Goal: Task Accomplishment & Management: Manage account settings

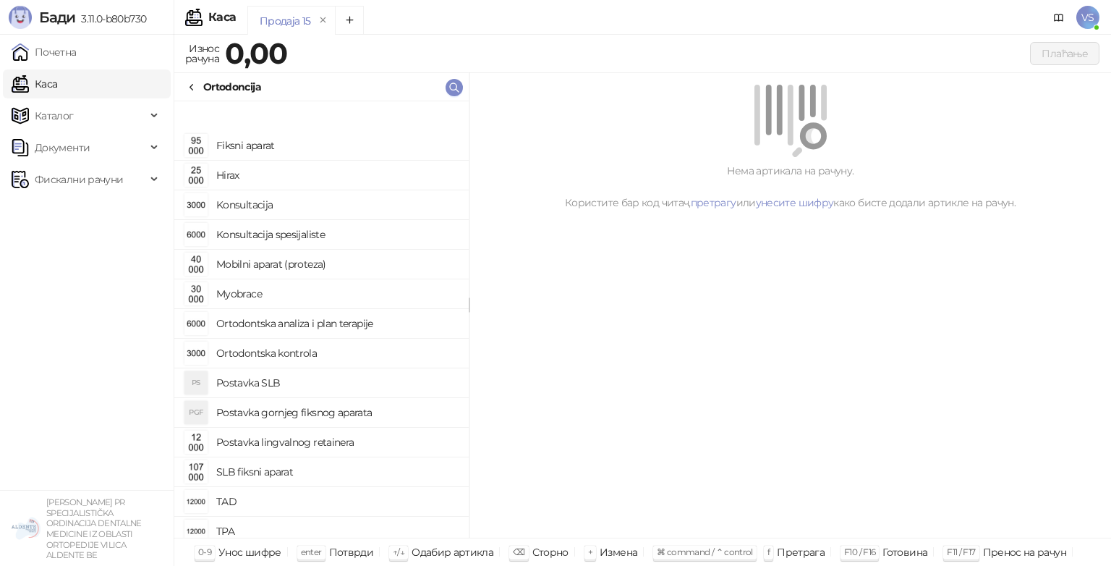
scroll to position [67, 0]
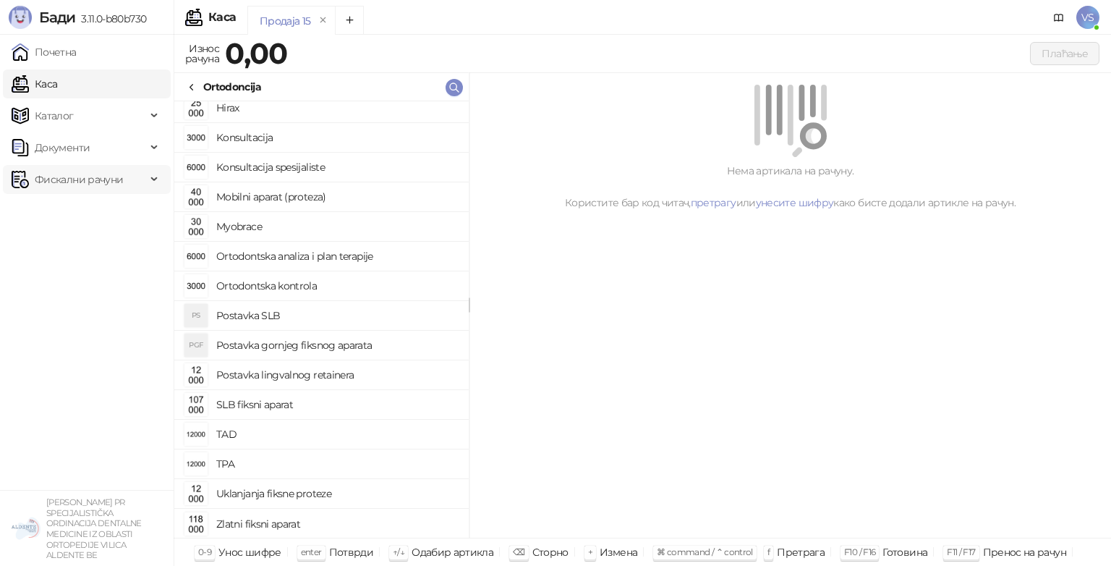
click at [44, 171] on span "Фискални рачуни" at bounding box center [79, 179] width 88 height 29
click at [52, 203] on link "Издати рачуни" at bounding box center [65, 211] width 97 height 29
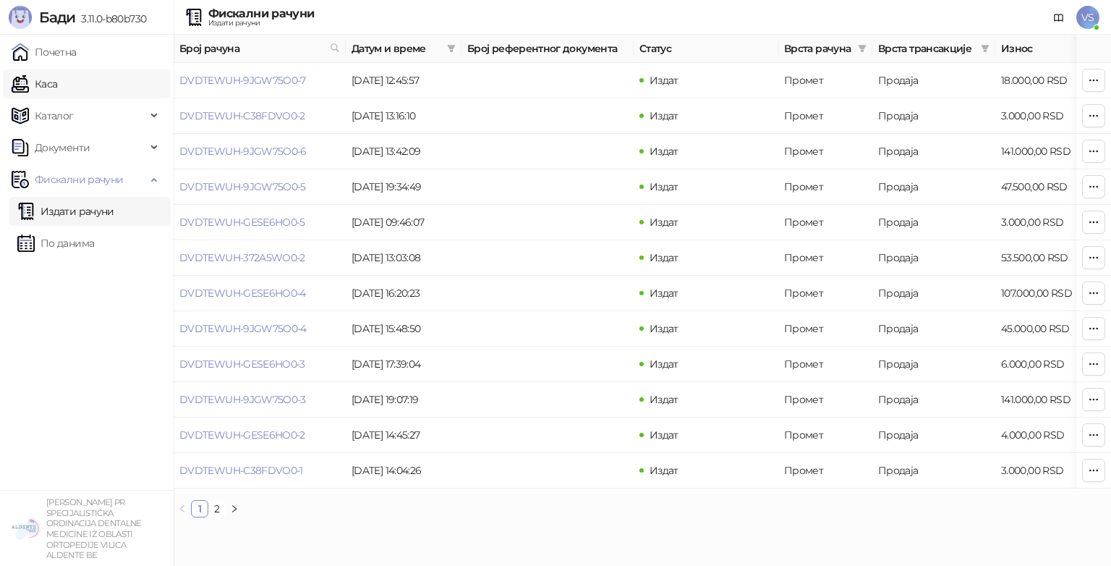
click at [47, 75] on link "Каса" at bounding box center [35, 83] width 46 height 29
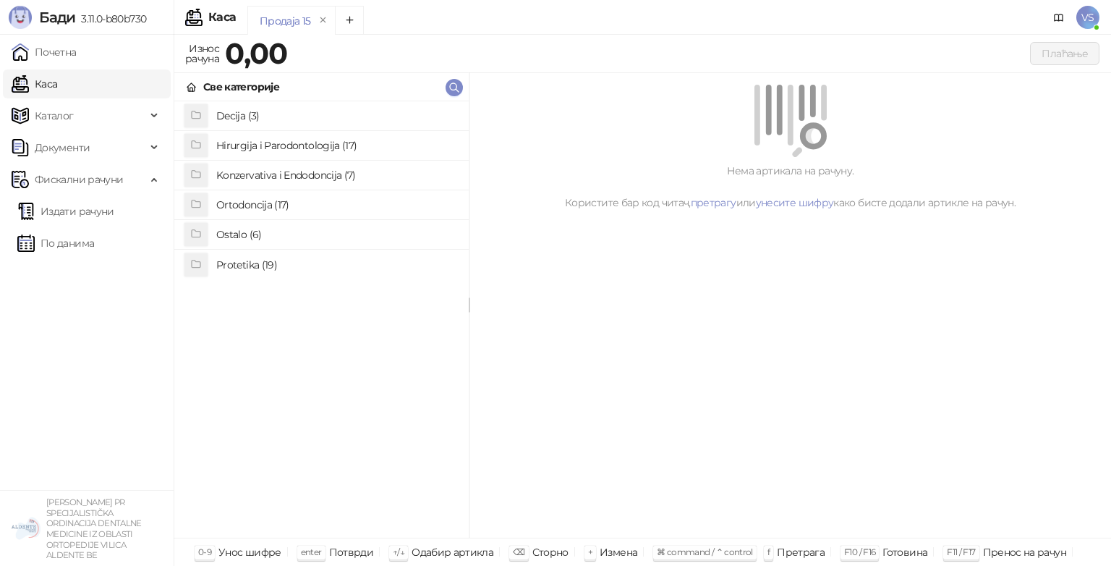
click at [284, 240] on h4 "Ostalo (6)" at bounding box center [336, 234] width 241 height 23
click at [205, 138] on img "grid" at bounding box center [195, 145] width 23 height 23
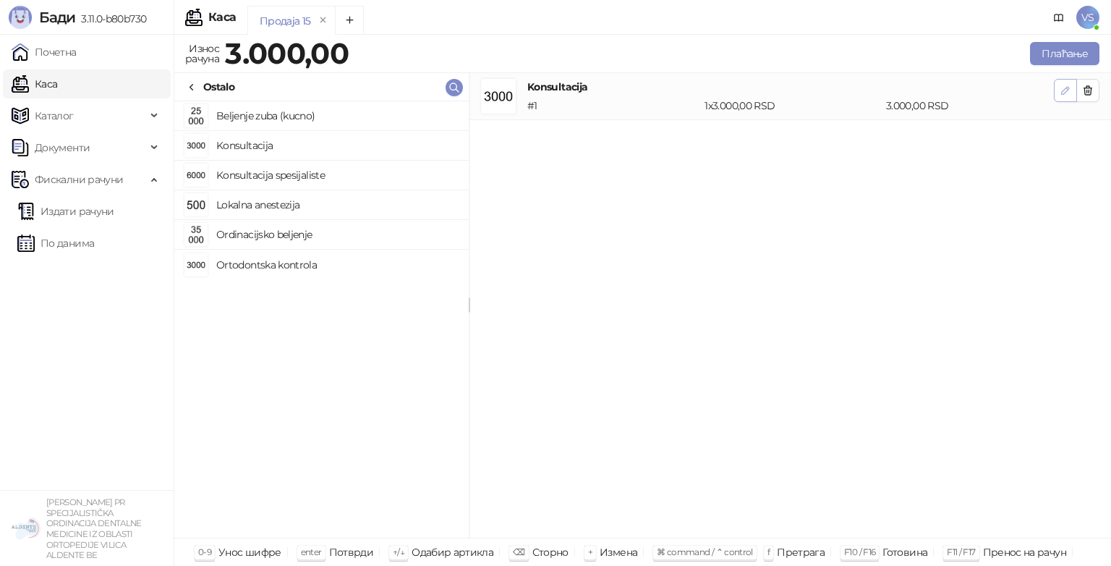
click at [1056, 98] on button "button" at bounding box center [1065, 90] width 23 height 23
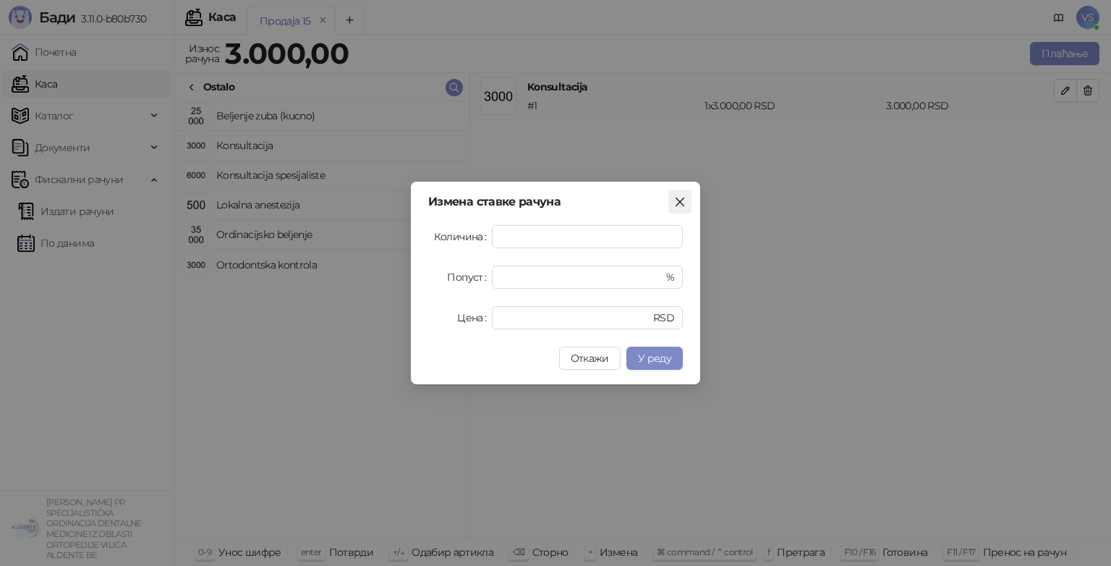
click at [676, 202] on icon "close" at bounding box center [680, 202] width 12 height 12
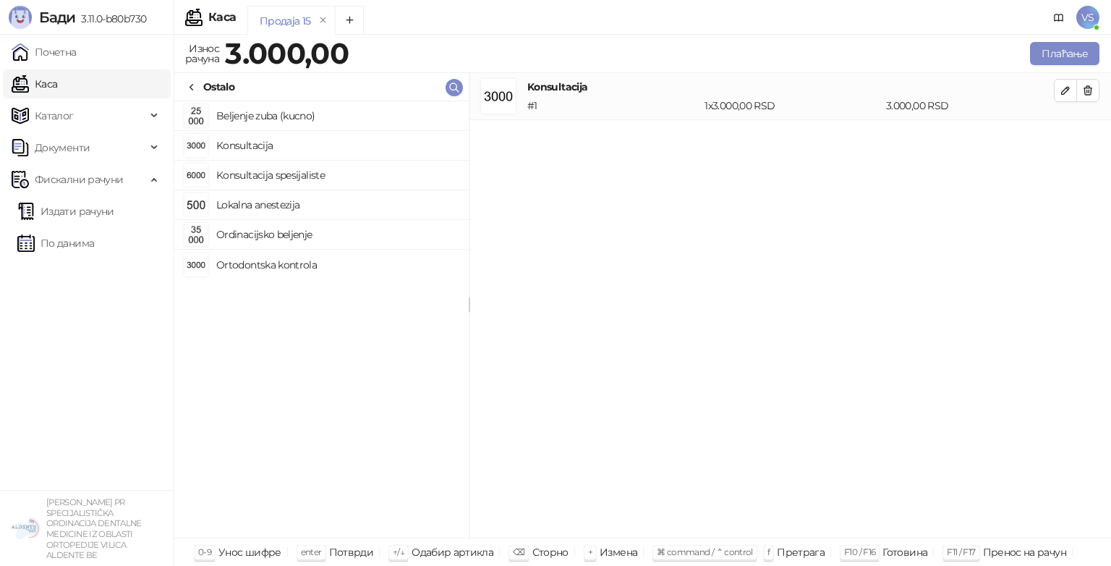
click at [665, 105] on div "# 1" at bounding box center [612, 106] width 177 height 16
click at [1057, 94] on button "button" at bounding box center [1065, 90] width 23 height 23
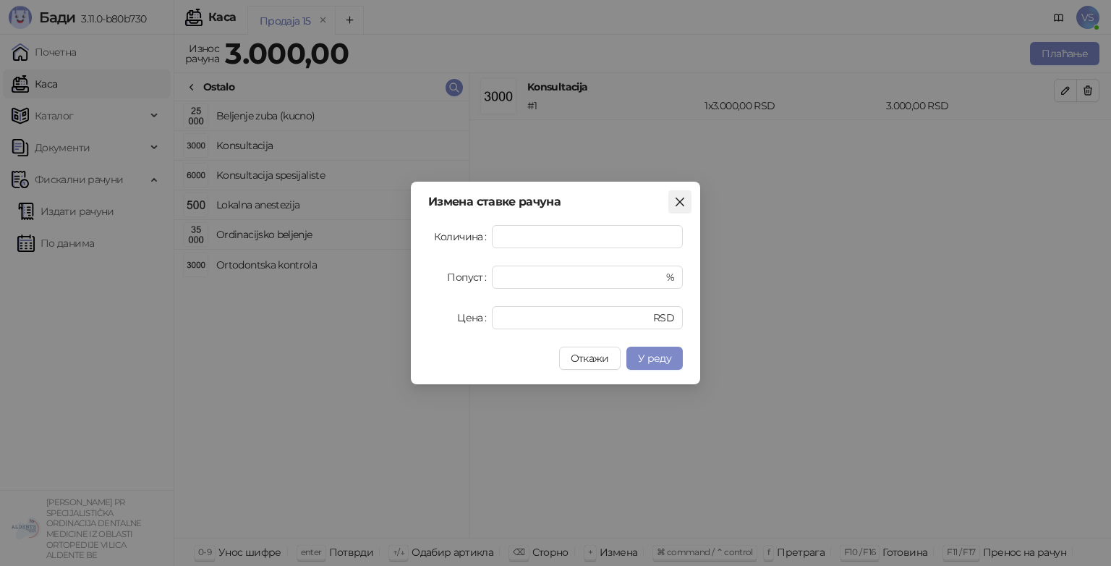
click at [673, 204] on span "Close" at bounding box center [679, 202] width 23 height 12
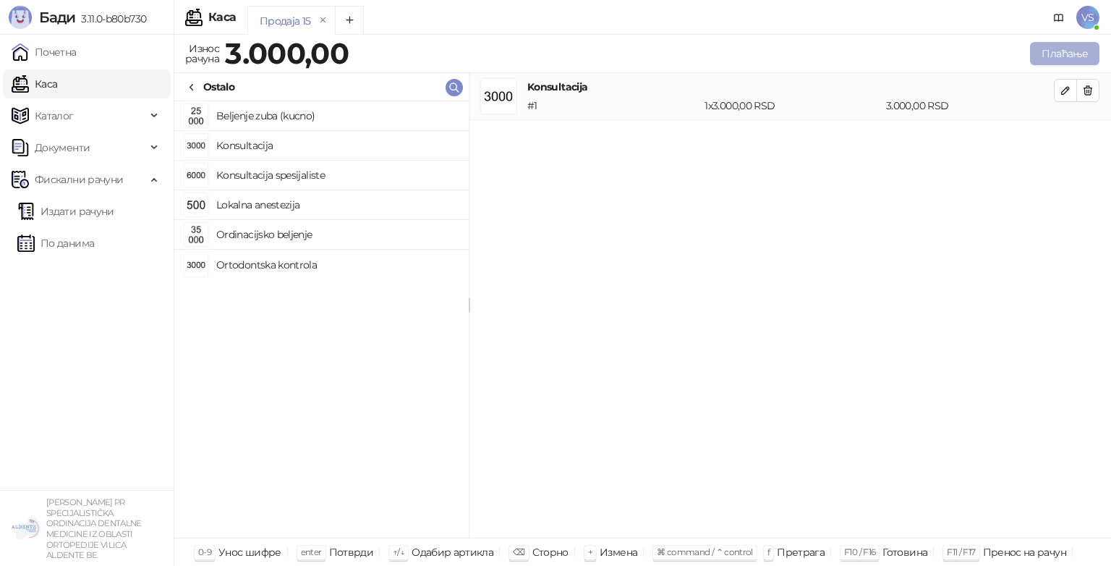
click at [1042, 58] on button "Плаћање" at bounding box center [1064, 53] width 69 height 23
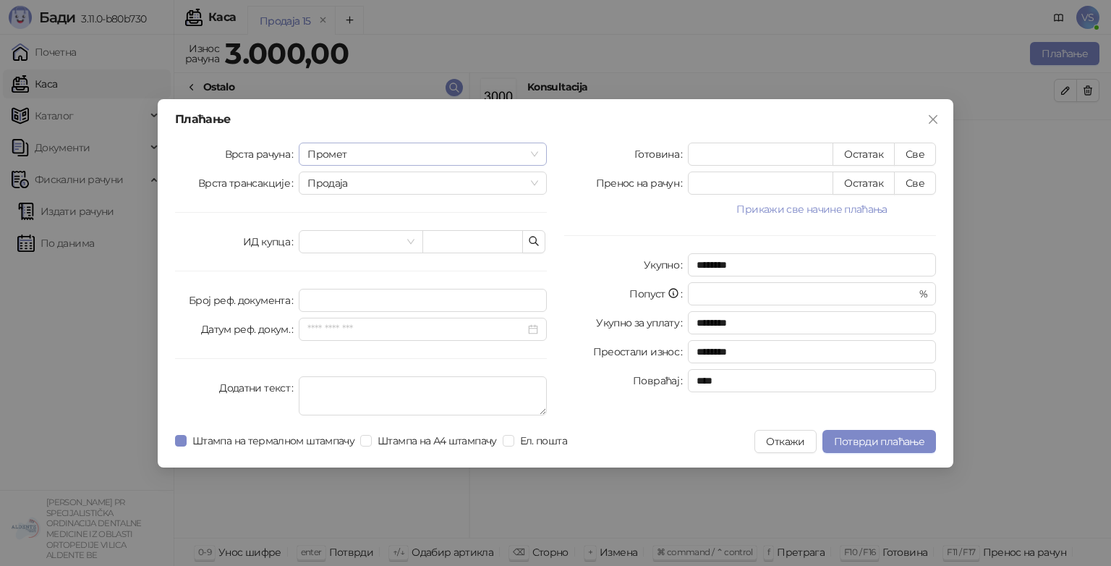
click at [464, 156] on span "Промет" at bounding box center [422, 154] width 231 height 22
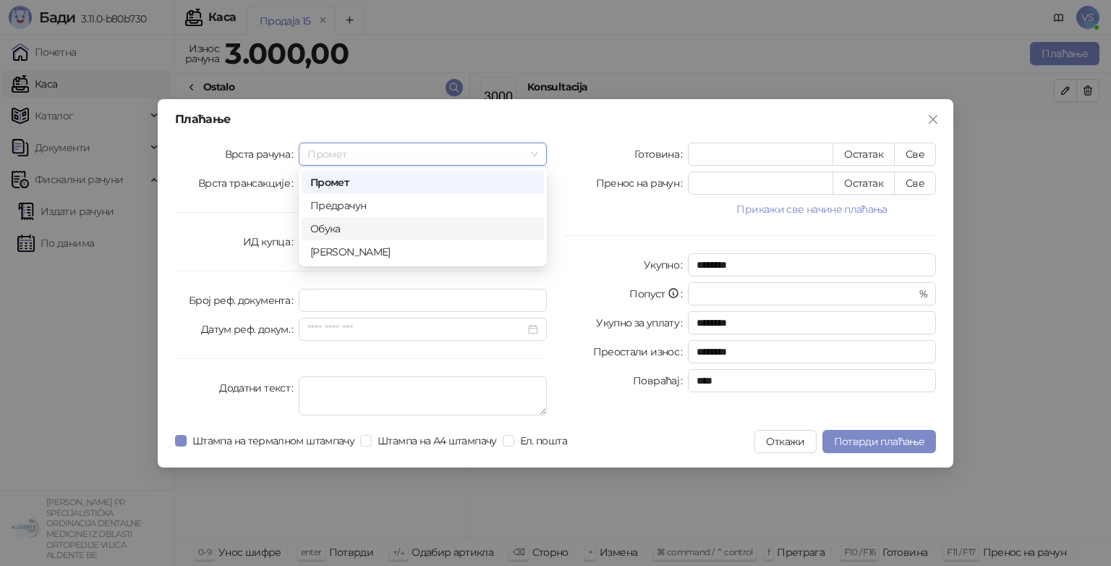
click at [438, 220] on div "Обука" at bounding box center [423, 228] width 242 height 23
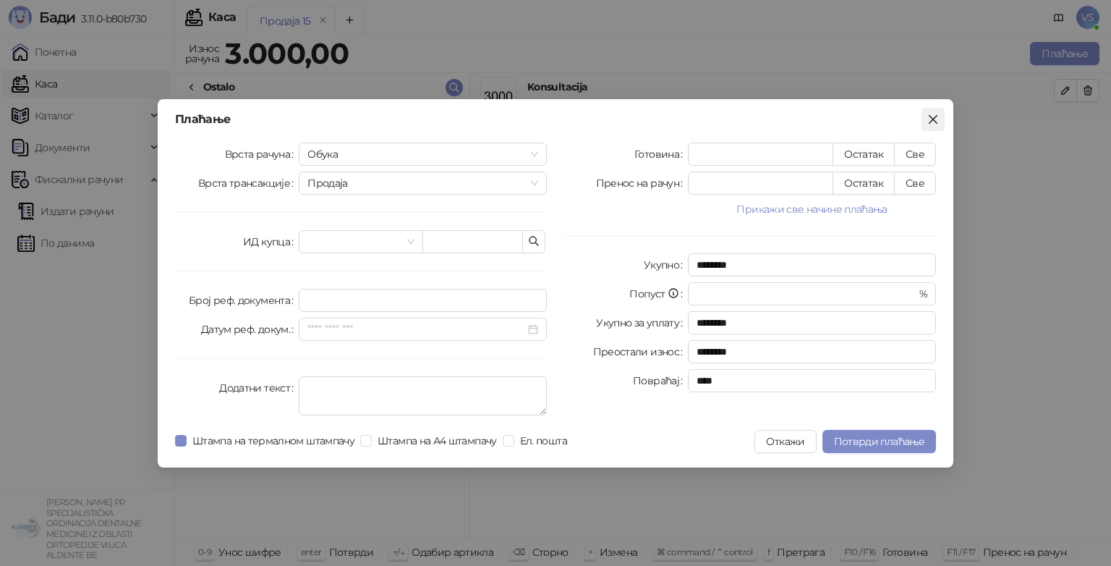
click at [935, 119] on icon "close" at bounding box center [933, 120] width 12 height 12
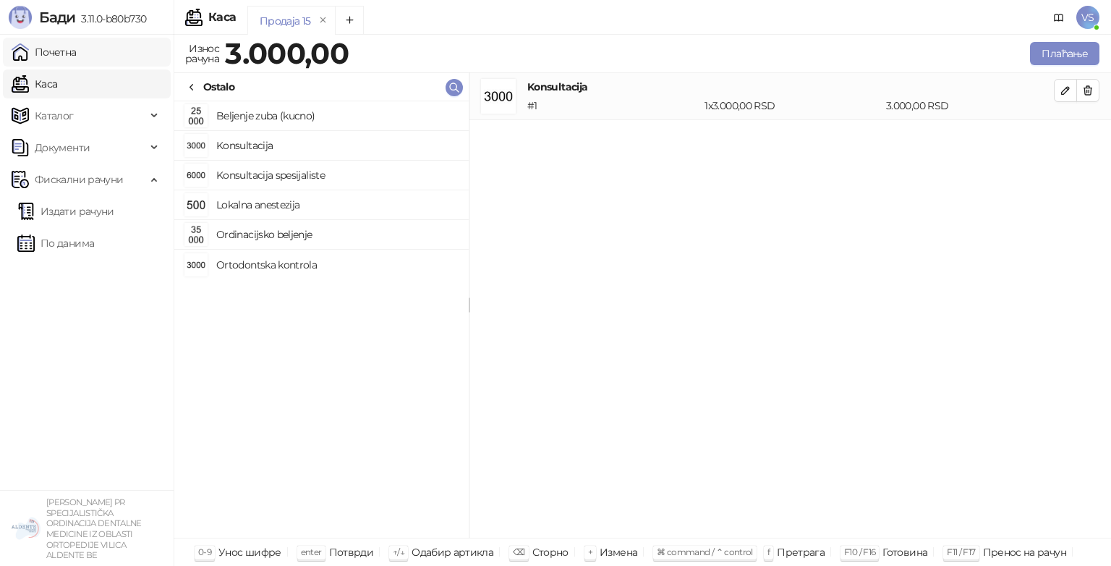
click at [77, 58] on link "Почетна" at bounding box center [44, 52] width 65 height 29
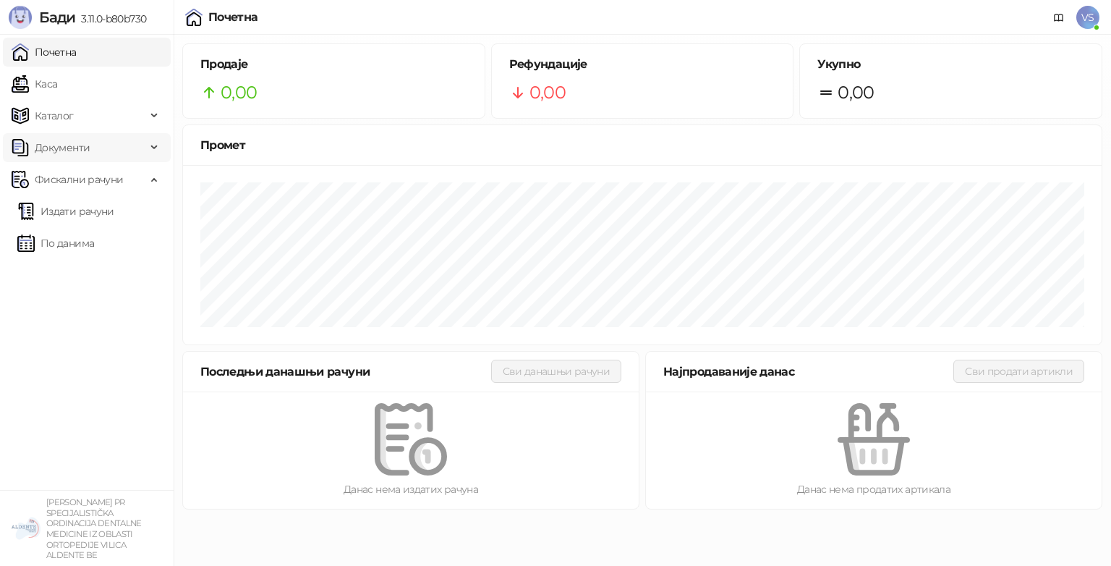
click at [77, 152] on span "Документи" at bounding box center [62, 147] width 55 height 29
click at [71, 197] on link "Излазни документи" at bounding box center [77, 211] width 121 height 29
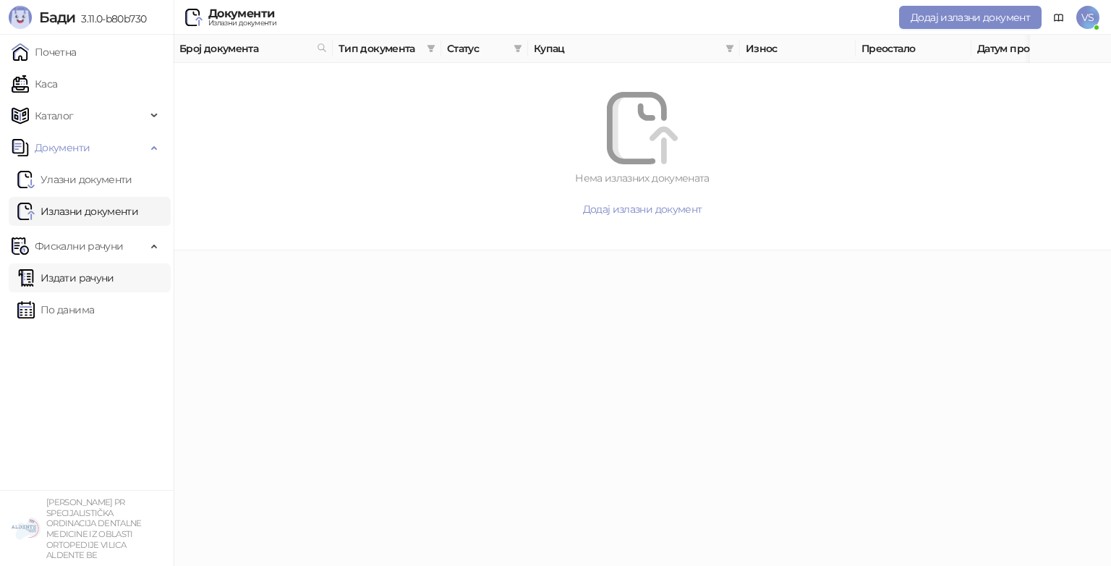
click at [49, 275] on link "Издати рачуни" at bounding box center [65, 277] width 97 height 29
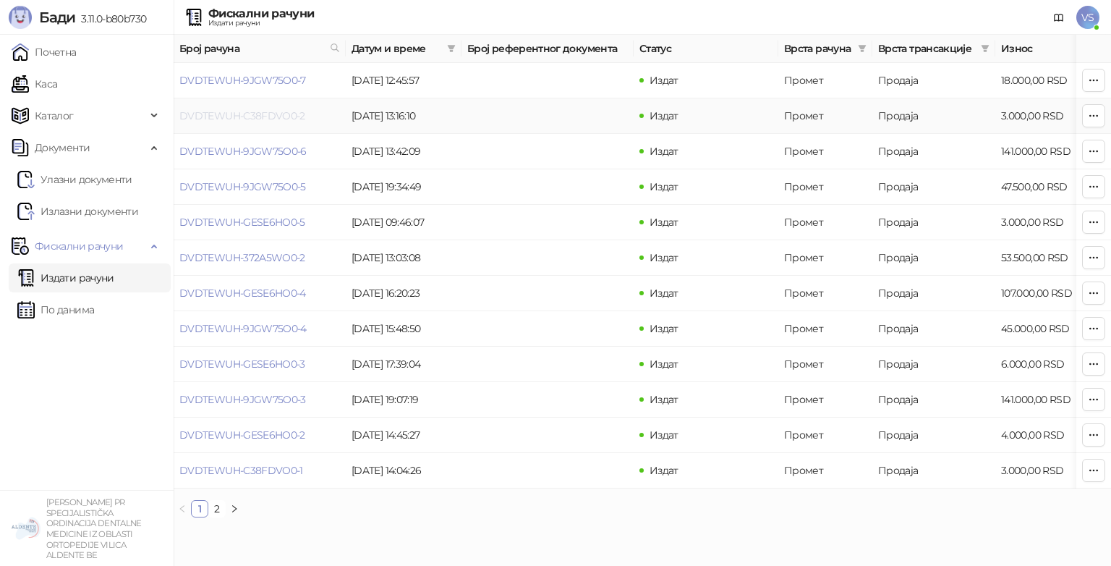
click at [288, 116] on link "DVDTEWUH-C38FDVO0-2" at bounding box center [242, 115] width 126 height 13
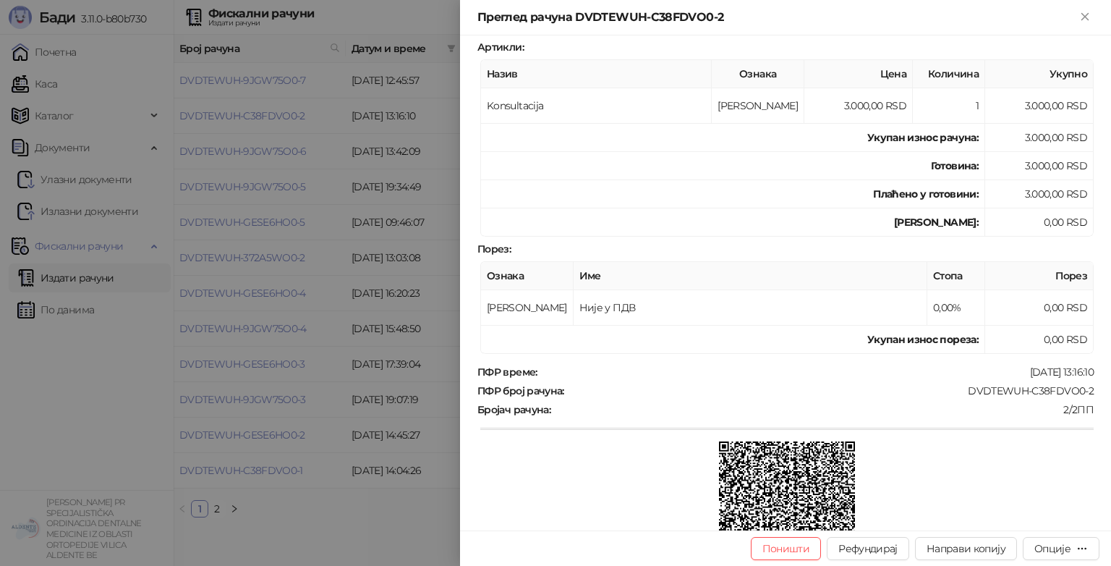
scroll to position [204, 0]
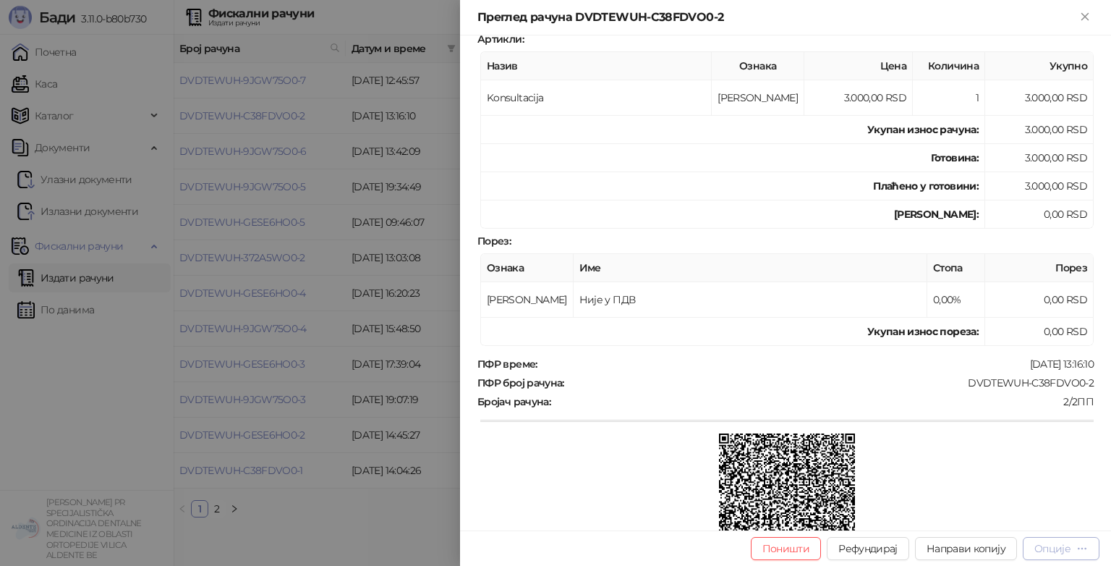
click at [1063, 537] on button "Опције" at bounding box center [1061, 548] width 77 height 23
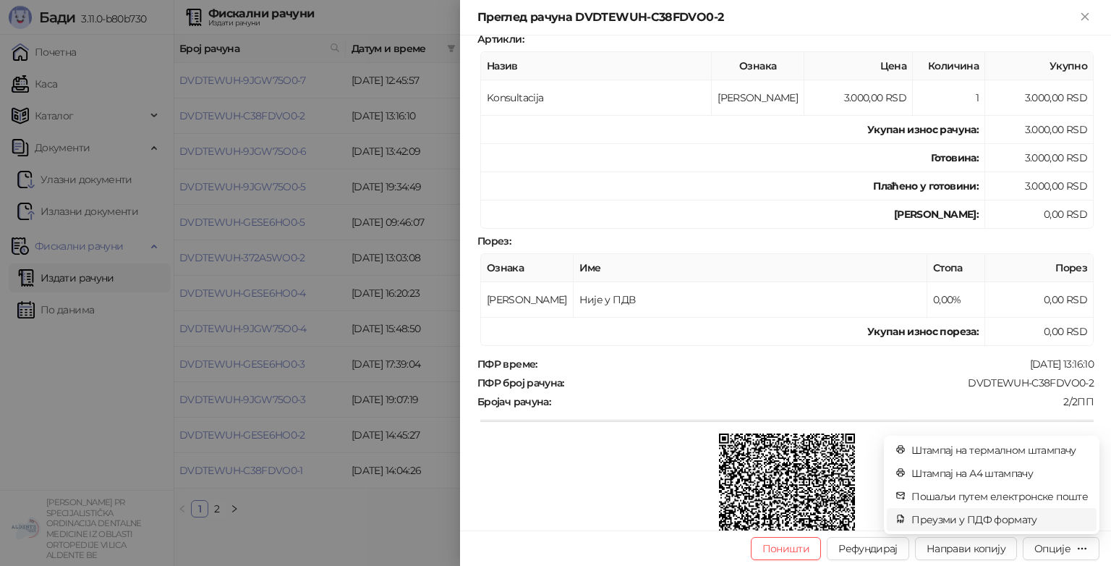
click at [1021, 523] on span "Преузми у ПДФ формату" at bounding box center [999, 519] width 176 height 16
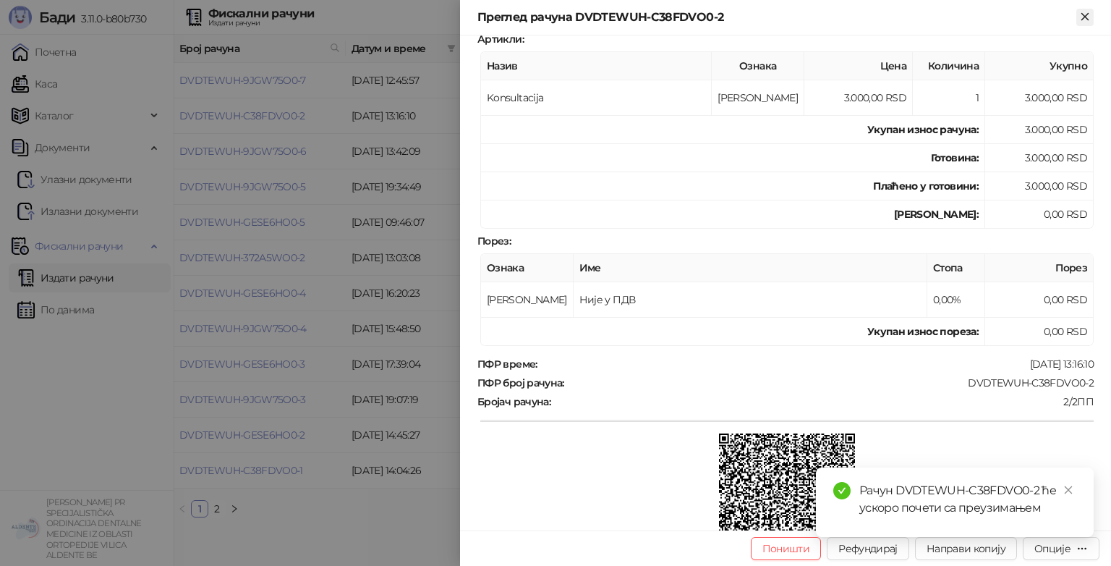
click at [1091, 20] on icon "Close" at bounding box center [1084, 16] width 13 height 13
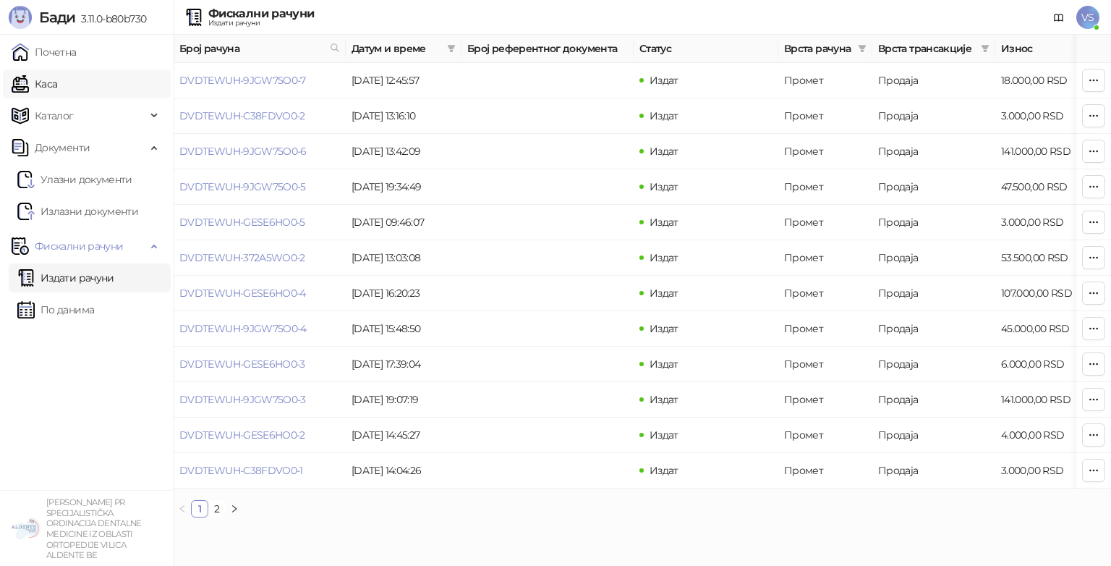
click at [57, 81] on link "Каса" at bounding box center [35, 83] width 46 height 29
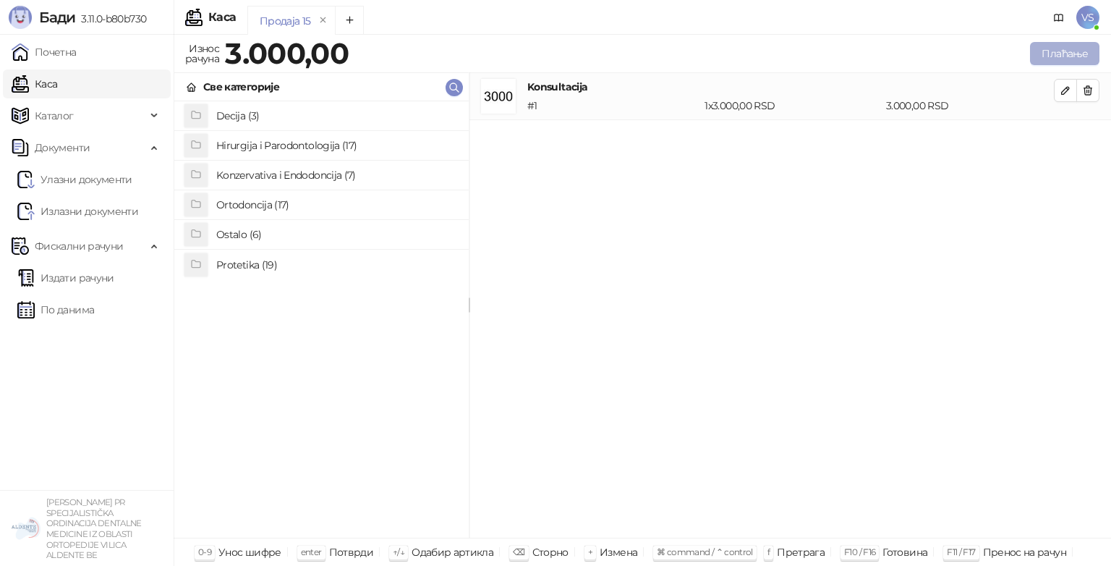
click at [1066, 53] on button "Плаћање" at bounding box center [1064, 53] width 69 height 23
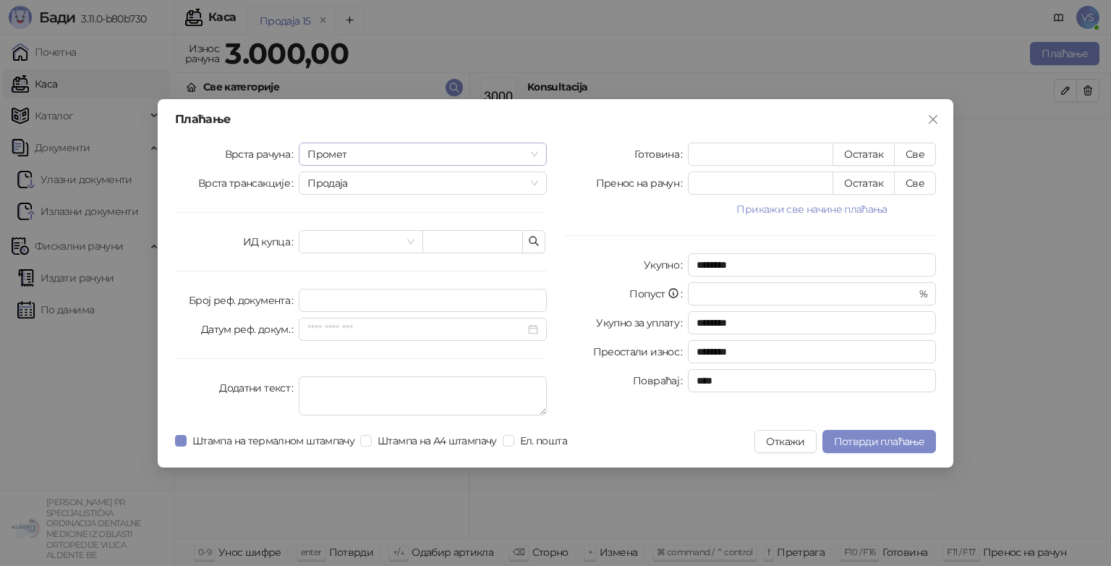
click at [486, 149] on span "Промет" at bounding box center [422, 154] width 231 height 22
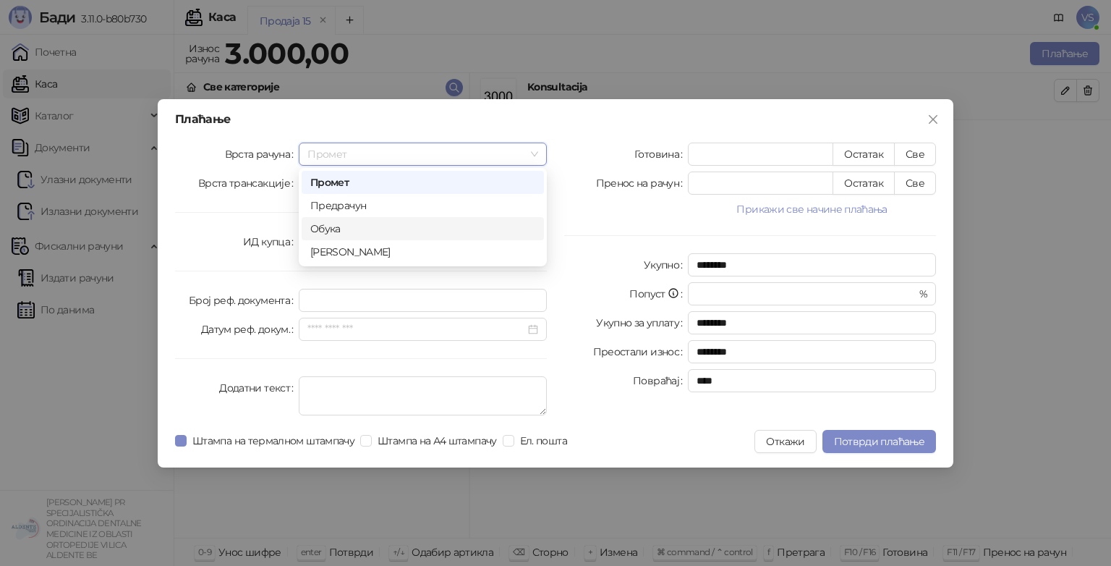
click at [430, 234] on div "Обука" at bounding box center [422, 229] width 225 height 16
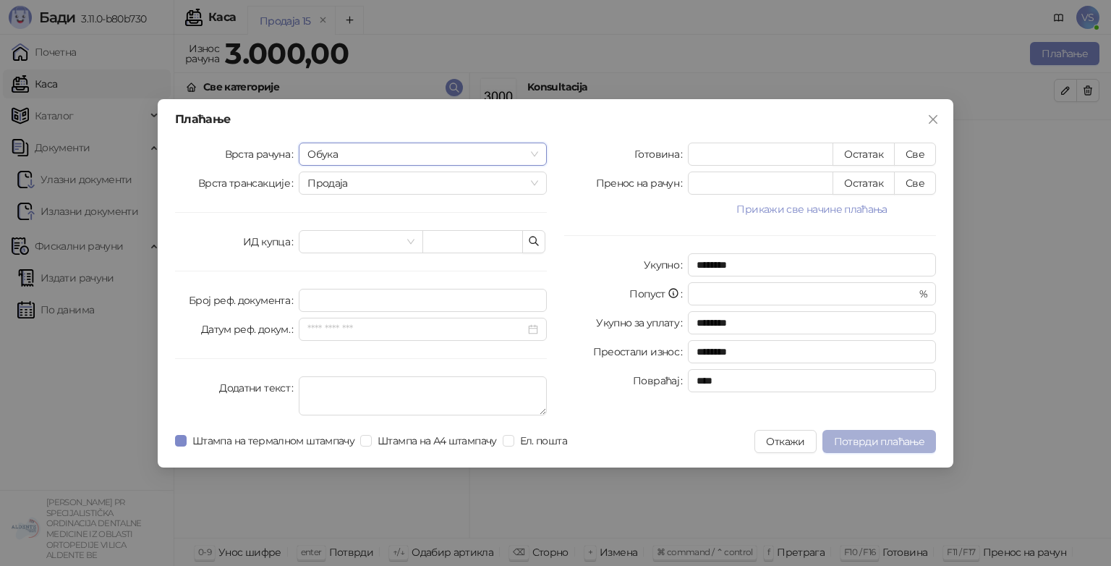
click at [876, 438] on span "Потврди плаћање" at bounding box center [879, 441] width 90 height 13
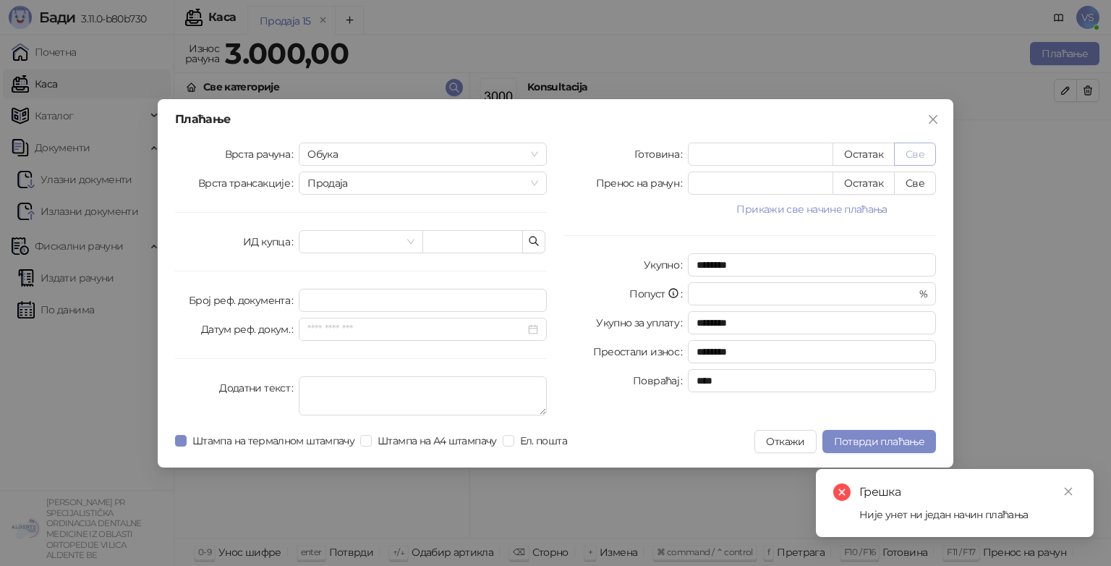
click at [908, 161] on button "Све" at bounding box center [915, 153] width 42 height 23
type input "****"
click at [871, 444] on span "Потврди плаћање" at bounding box center [879, 441] width 90 height 13
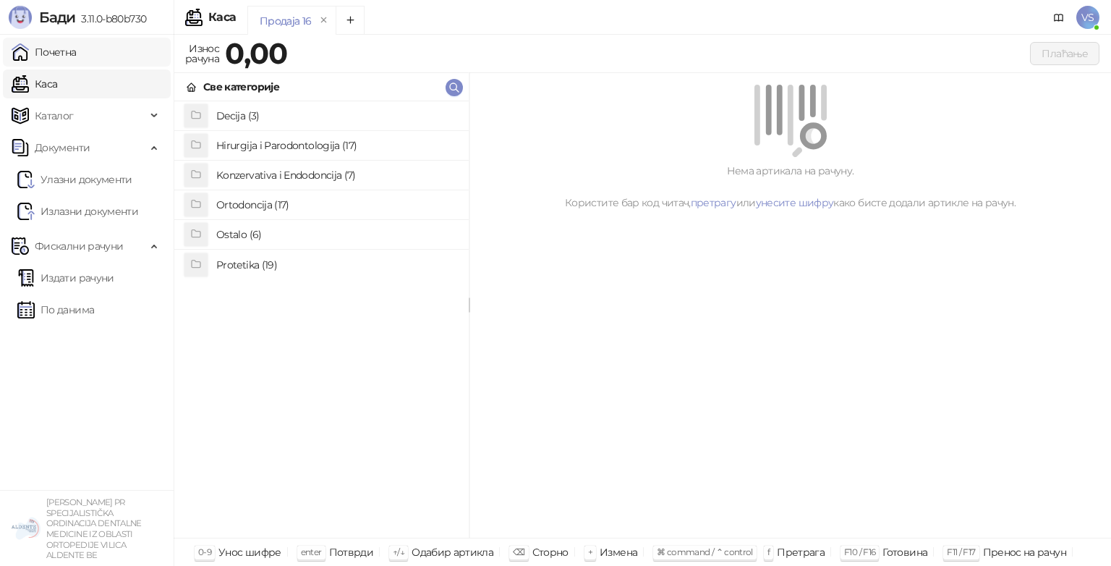
click at [64, 60] on link "Почетна" at bounding box center [44, 52] width 65 height 29
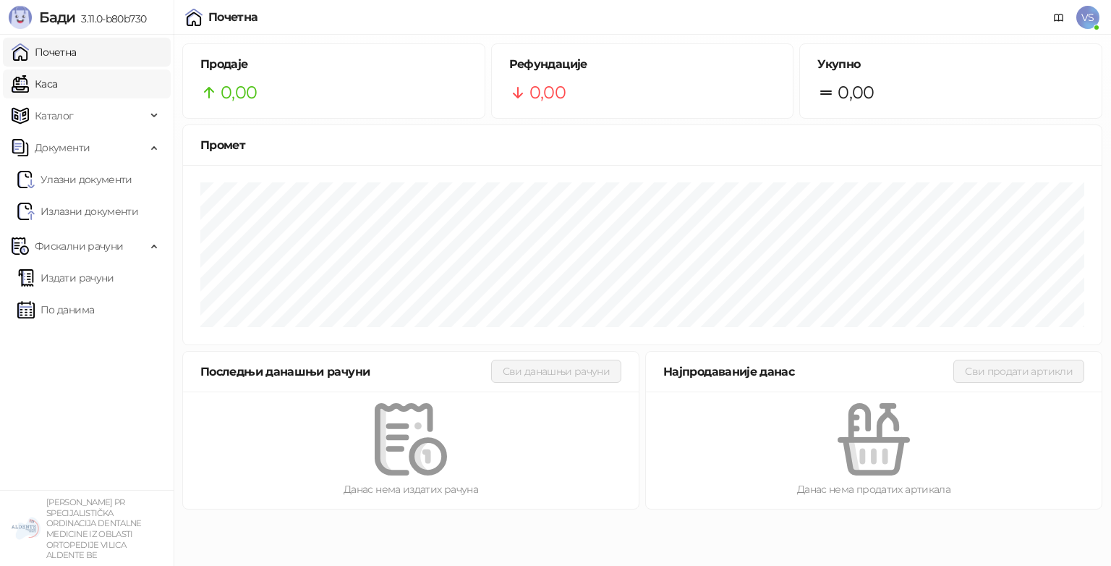
click at [57, 78] on link "Каса" at bounding box center [35, 83] width 46 height 29
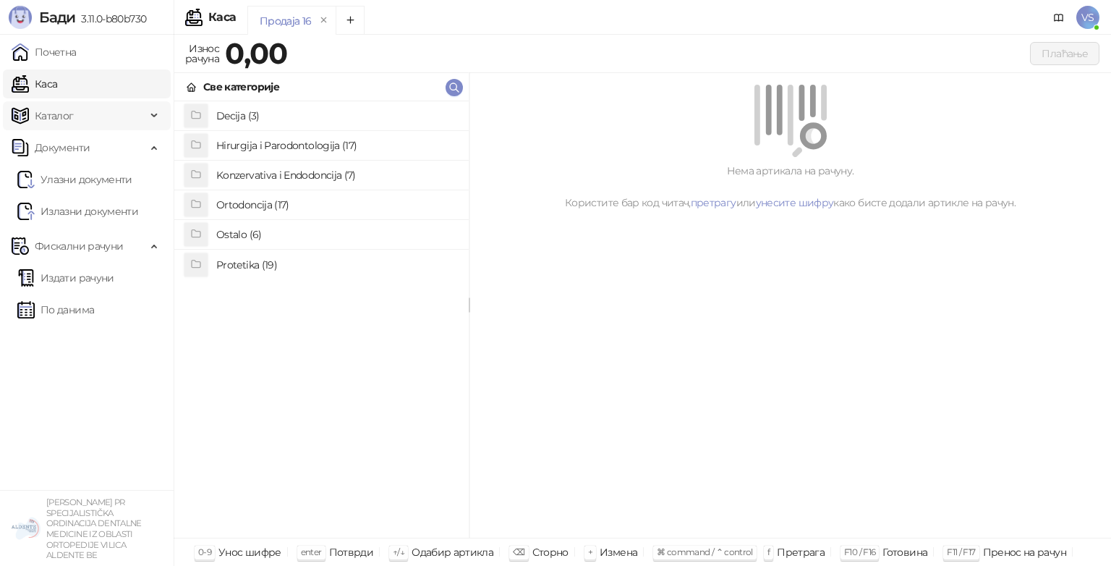
click at [75, 108] on span "Каталог" at bounding box center [79, 115] width 135 height 29
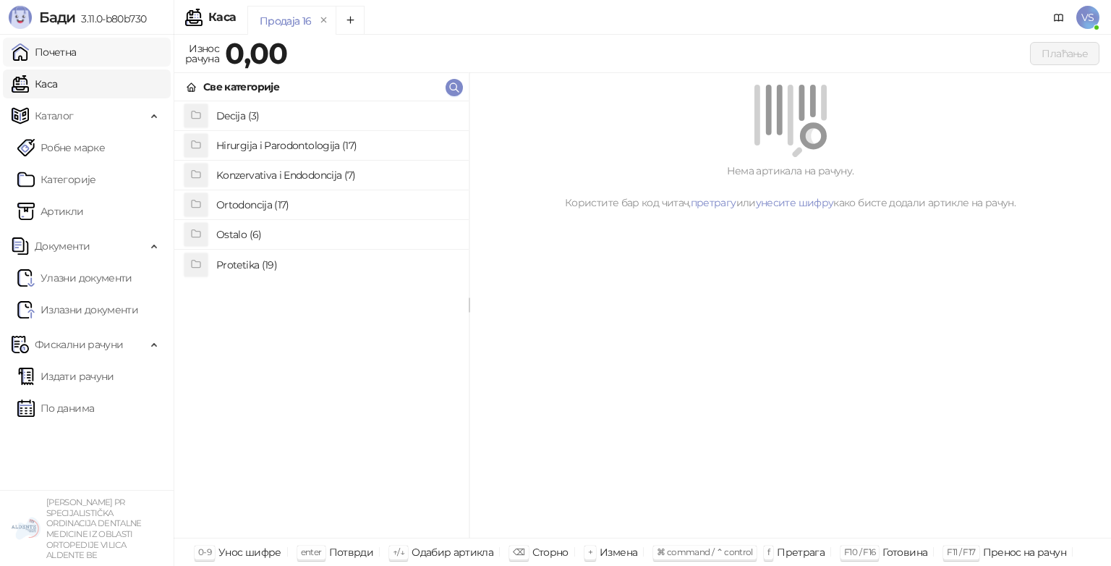
click at [35, 55] on link "Почетна" at bounding box center [44, 52] width 65 height 29
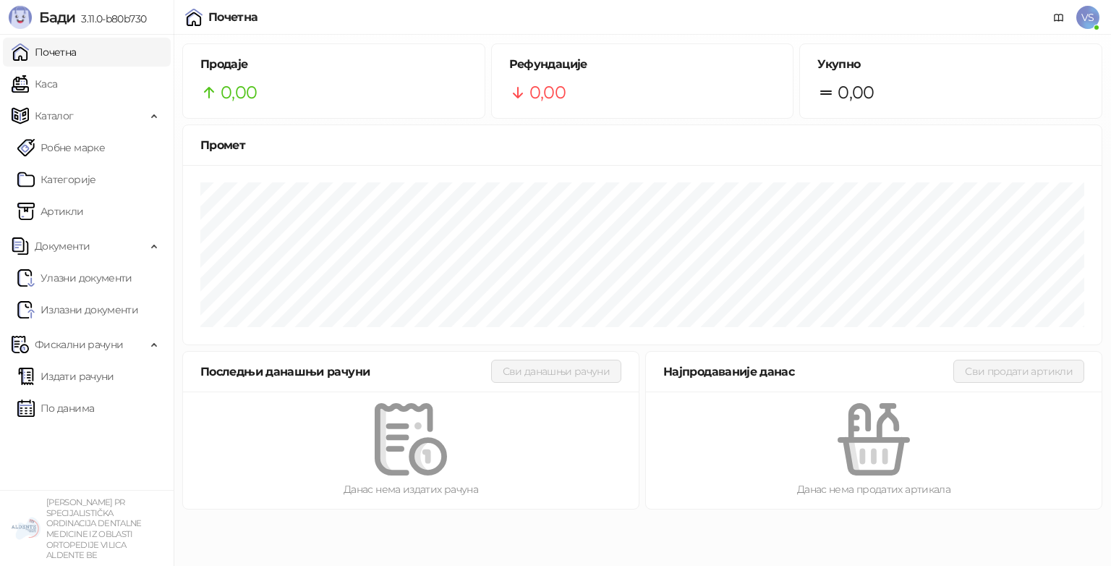
click at [1094, 23] on span "VS" at bounding box center [1087, 17] width 23 height 23
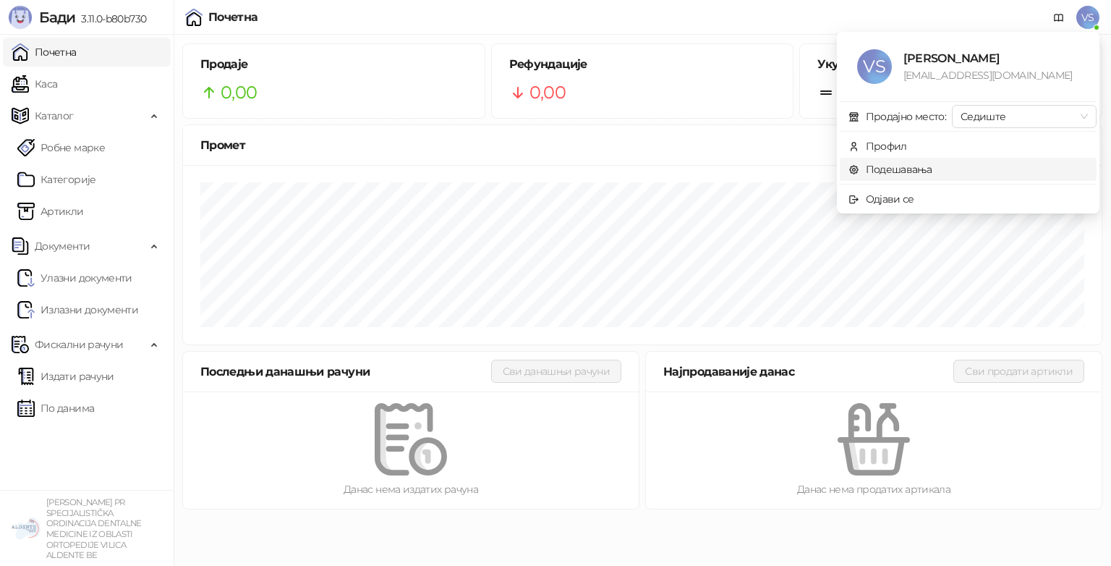
click at [906, 169] on link "Подешавања" at bounding box center [890, 169] width 84 height 13
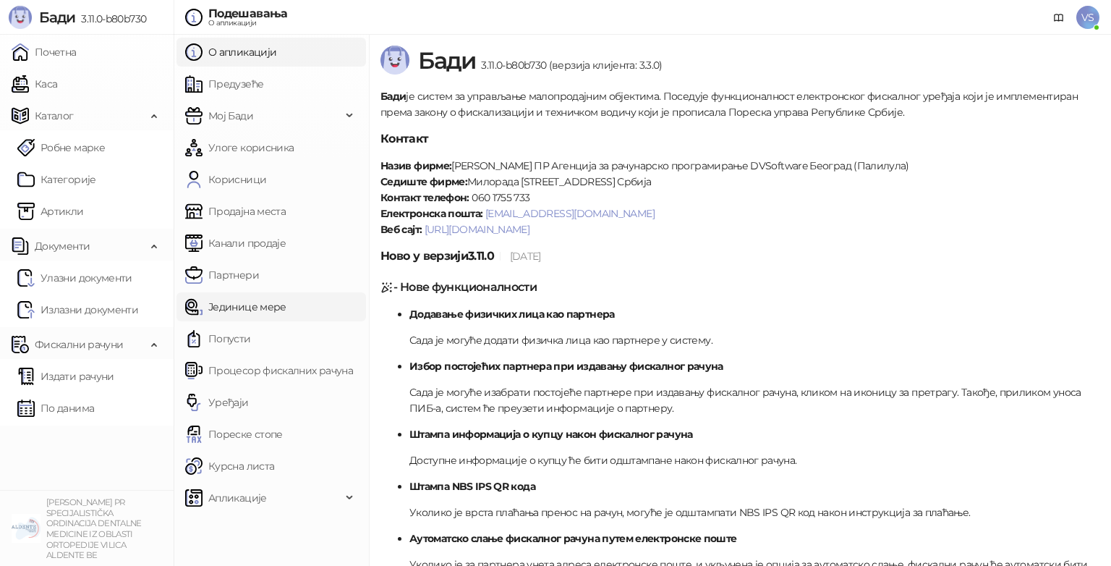
click at [286, 294] on link "Јединице мере" at bounding box center [235, 306] width 101 height 29
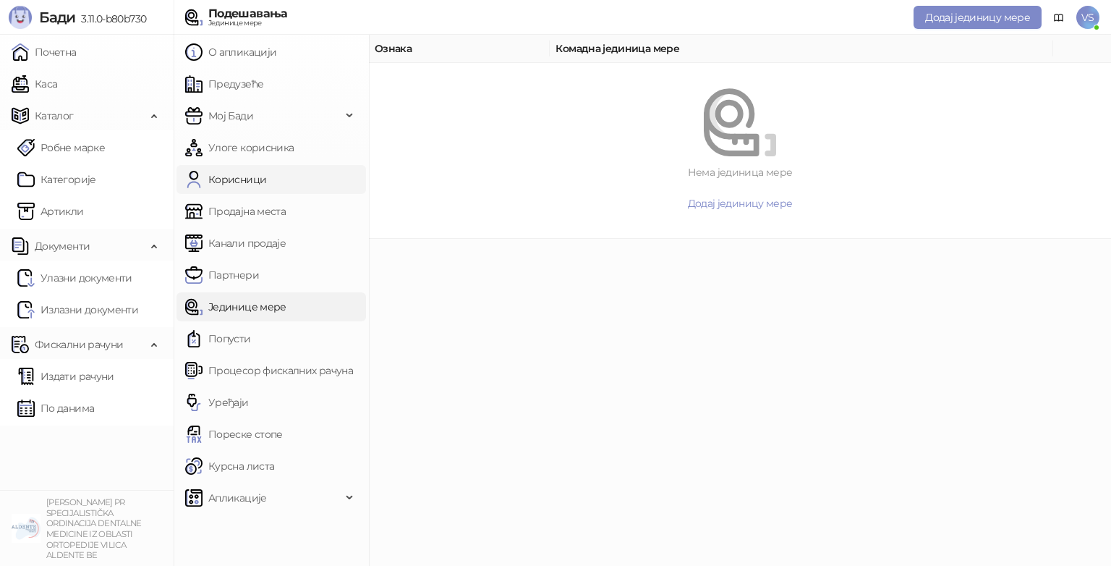
click at [266, 178] on link "Корисници" at bounding box center [225, 179] width 81 height 29
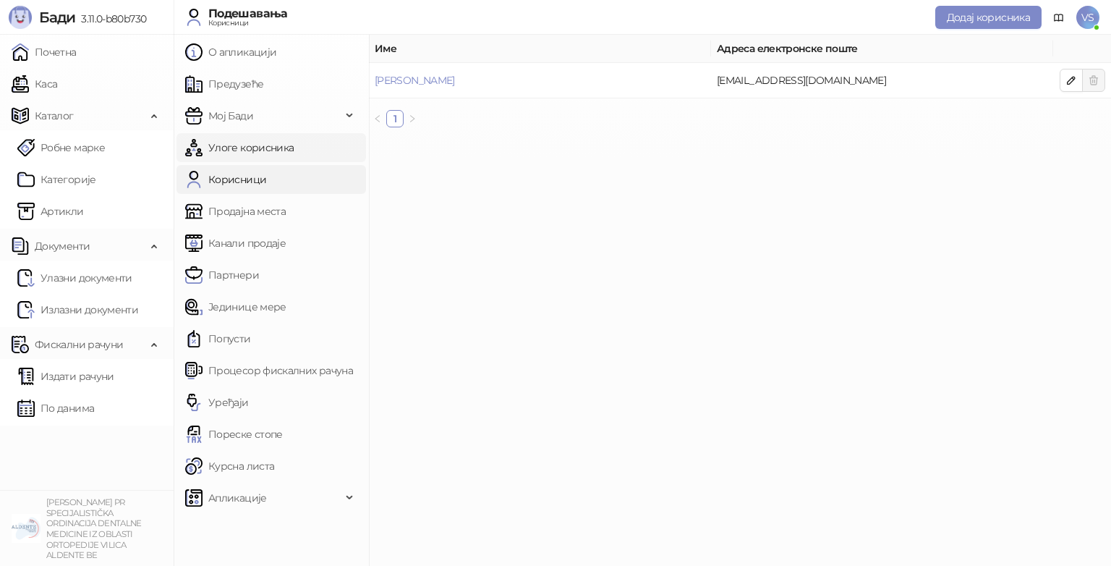
click at [294, 155] on link "Улоге корисника" at bounding box center [239, 147] width 108 height 29
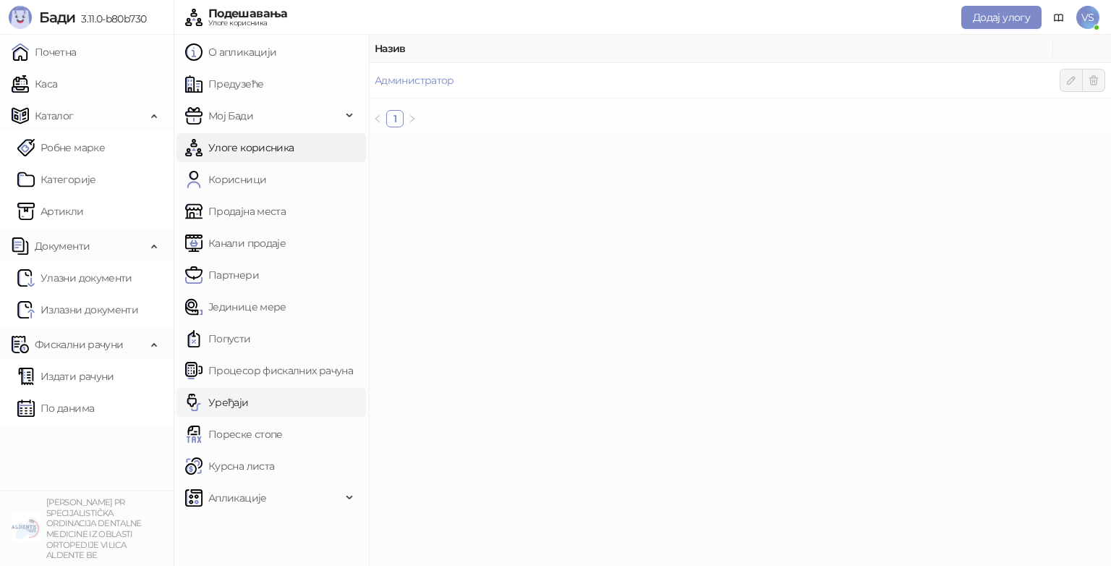
click at [240, 402] on link "Уређаји" at bounding box center [217, 402] width 64 height 29
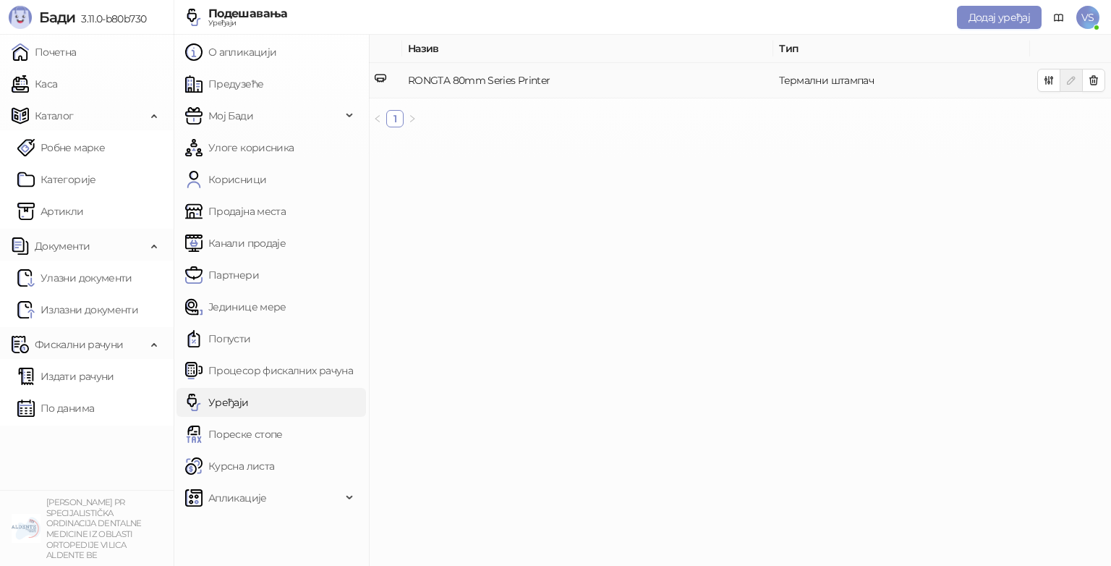
click at [515, 79] on td "RONGTA 80mm Series Printer" at bounding box center [587, 80] width 371 height 35
click at [269, 372] on link "Процесор фискалних рачуна" at bounding box center [269, 370] width 168 height 29
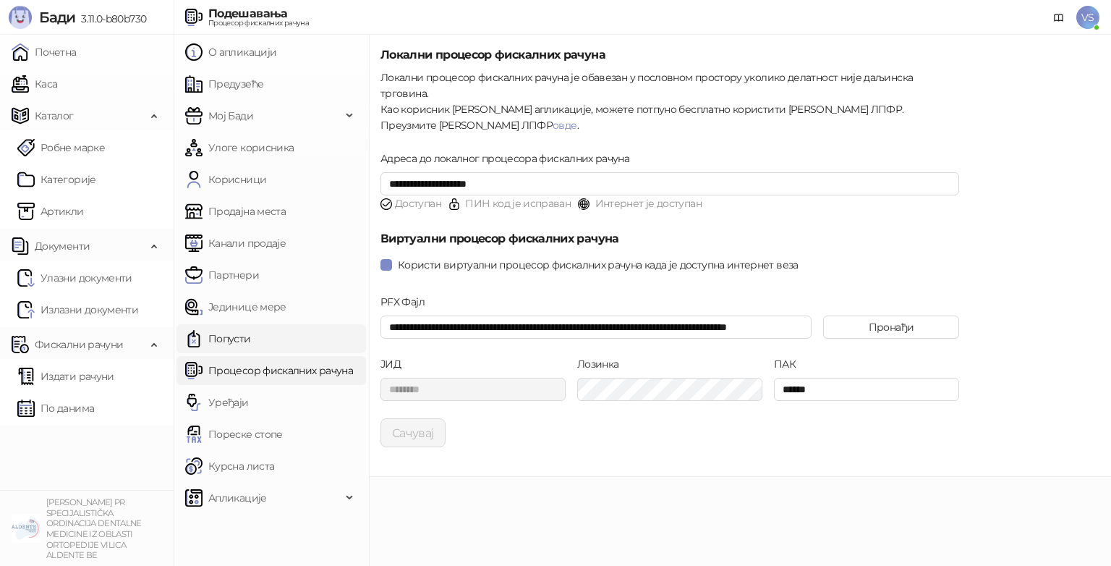
click at [251, 344] on link "Попусти" at bounding box center [218, 338] width 66 height 29
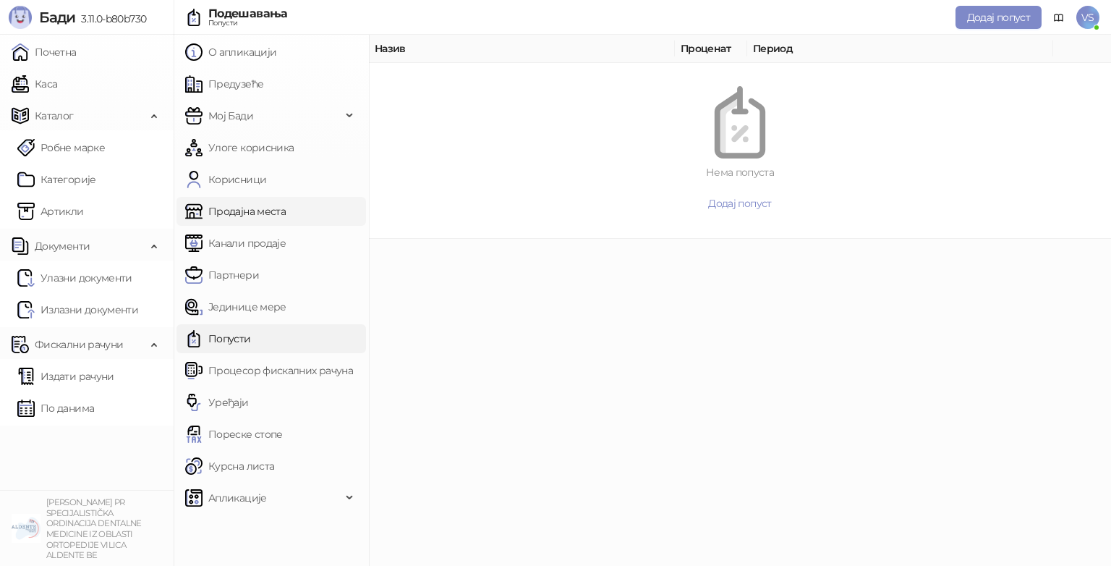
click at [286, 208] on link "Продајна места" at bounding box center [235, 211] width 101 height 29
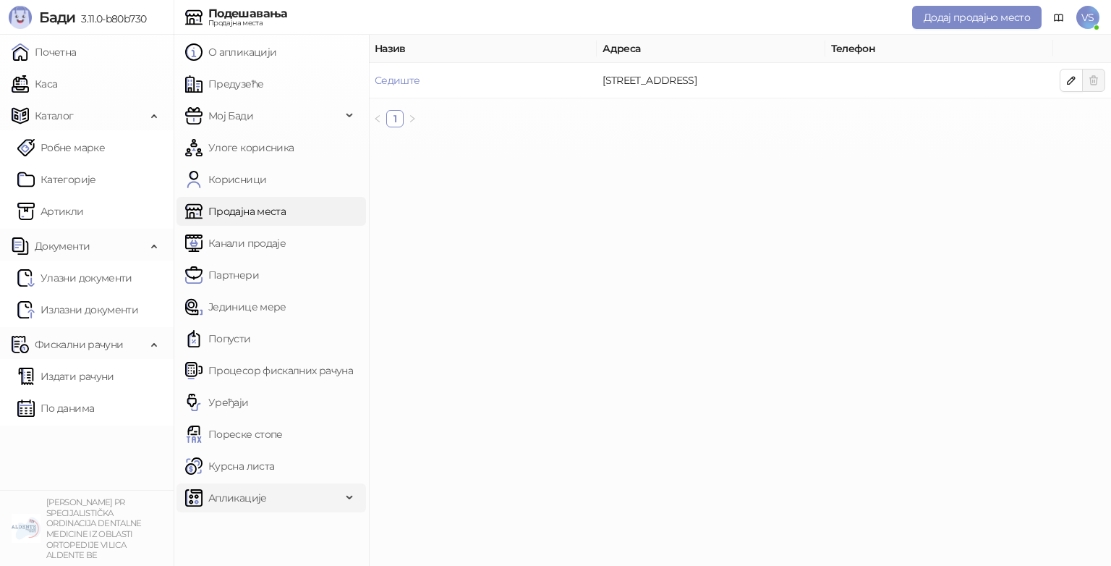
click at [347, 498] on icon at bounding box center [350, 498] width 7 height 0
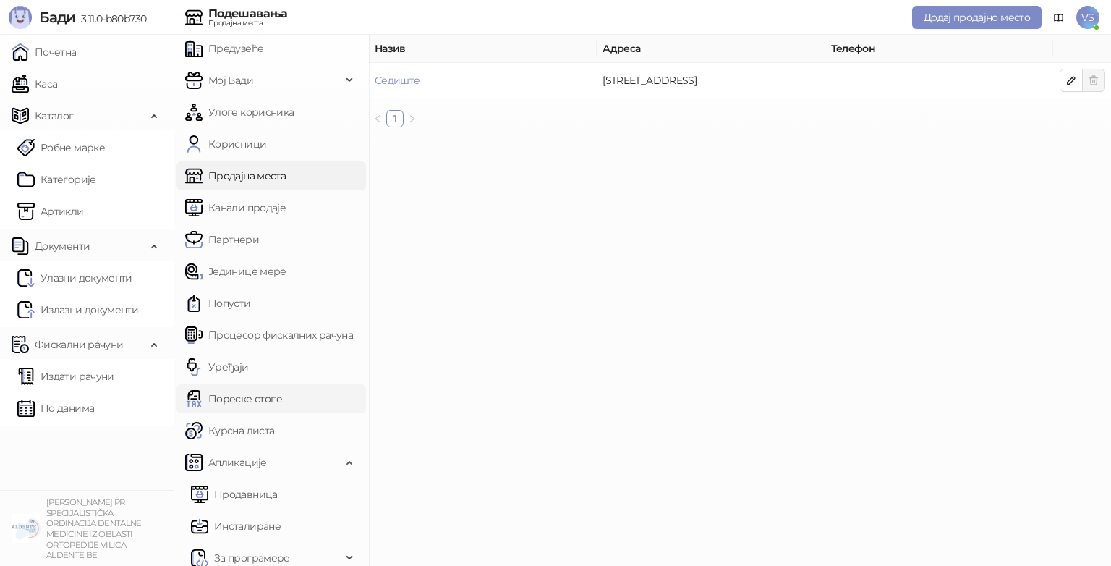
scroll to position [45, 0]
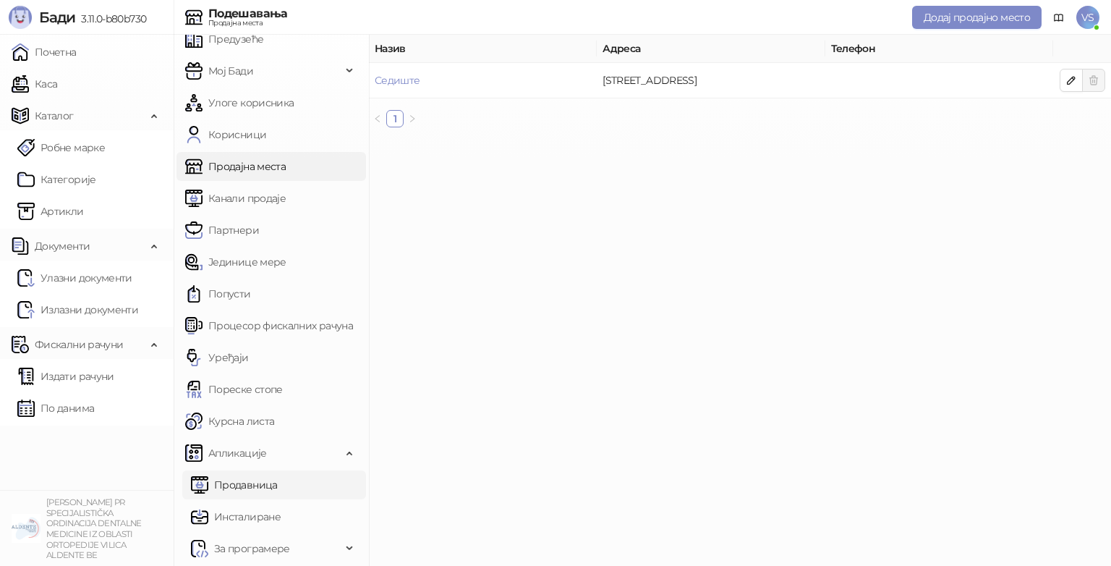
click at [278, 476] on link "Продавница" at bounding box center [234, 484] width 87 height 29
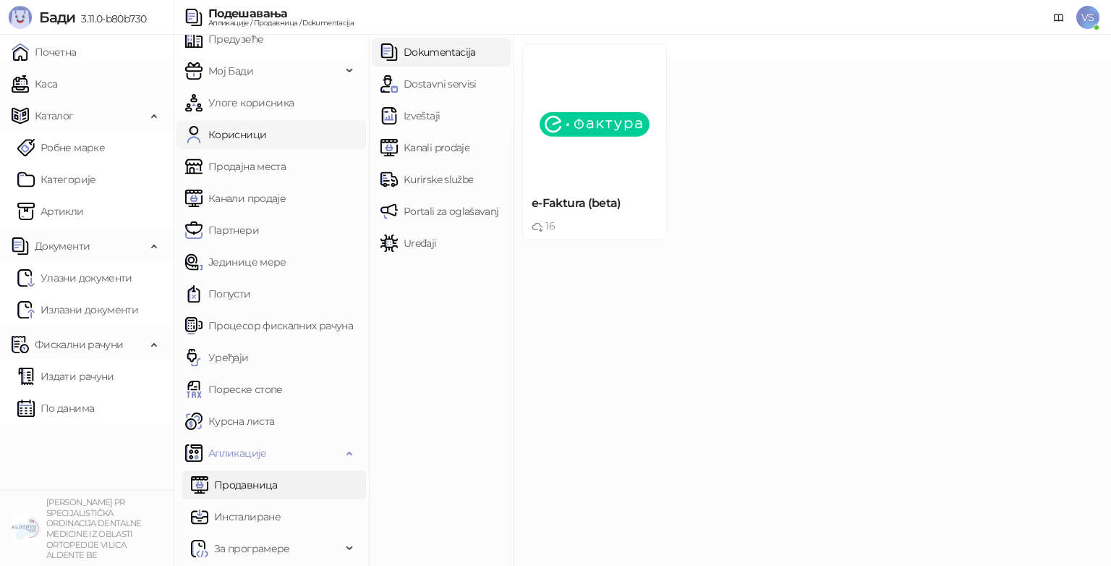
click at [266, 123] on link "Корисници" at bounding box center [225, 134] width 81 height 29
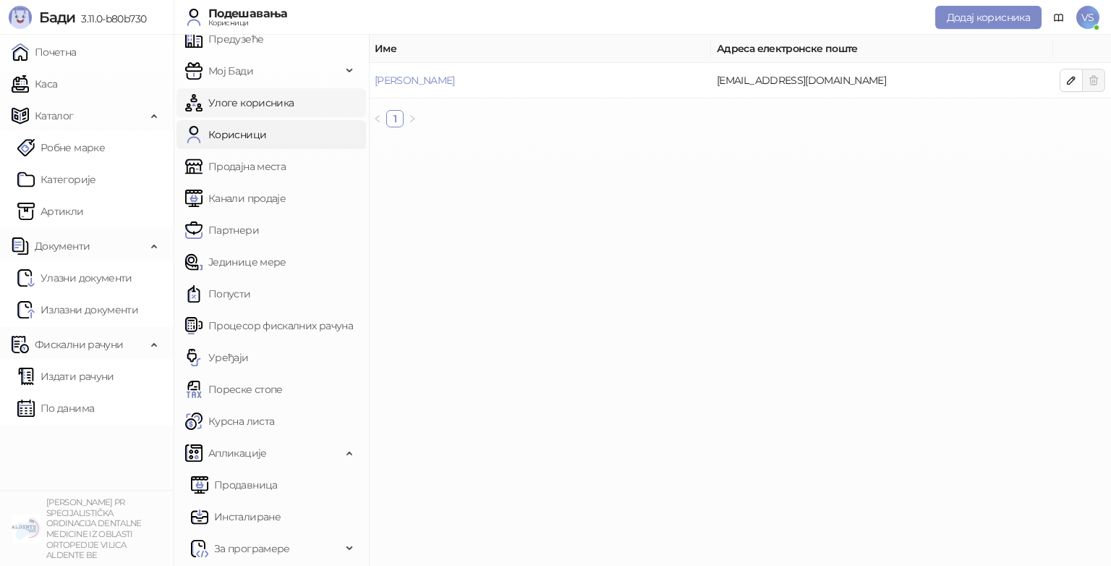
click at [294, 106] on link "Улоге корисника" at bounding box center [239, 102] width 108 height 29
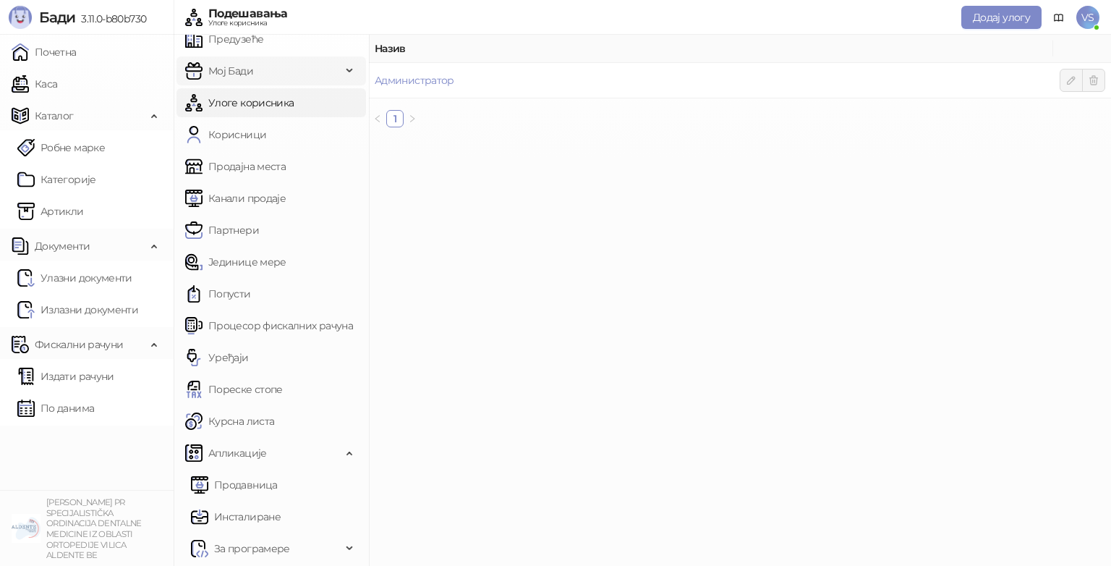
click at [302, 77] on span "Мој Бади" at bounding box center [263, 70] width 156 height 29
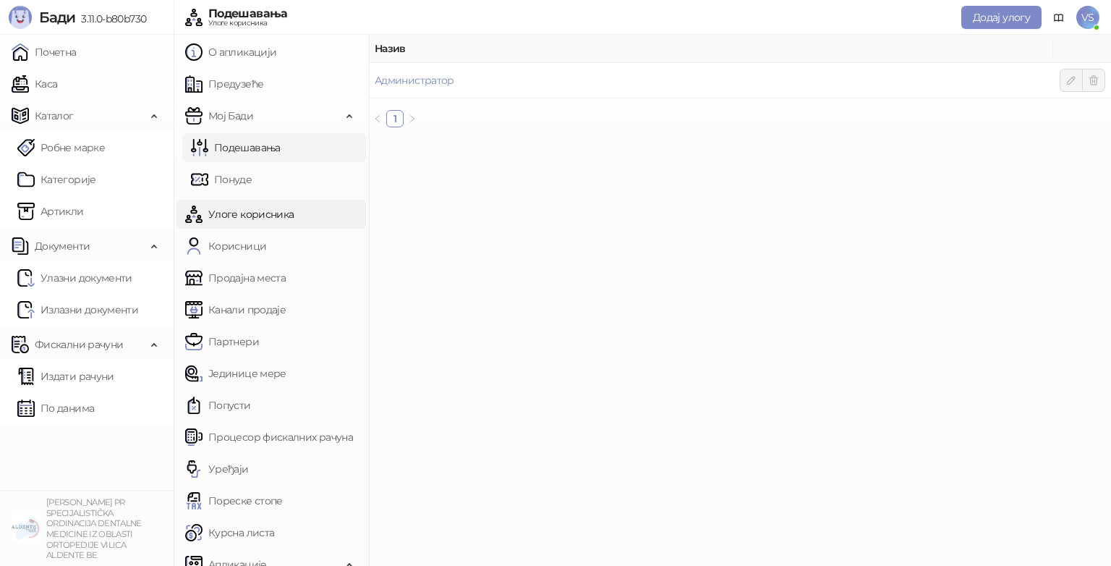
click at [270, 156] on link "Подешавања" at bounding box center [236, 147] width 90 height 29
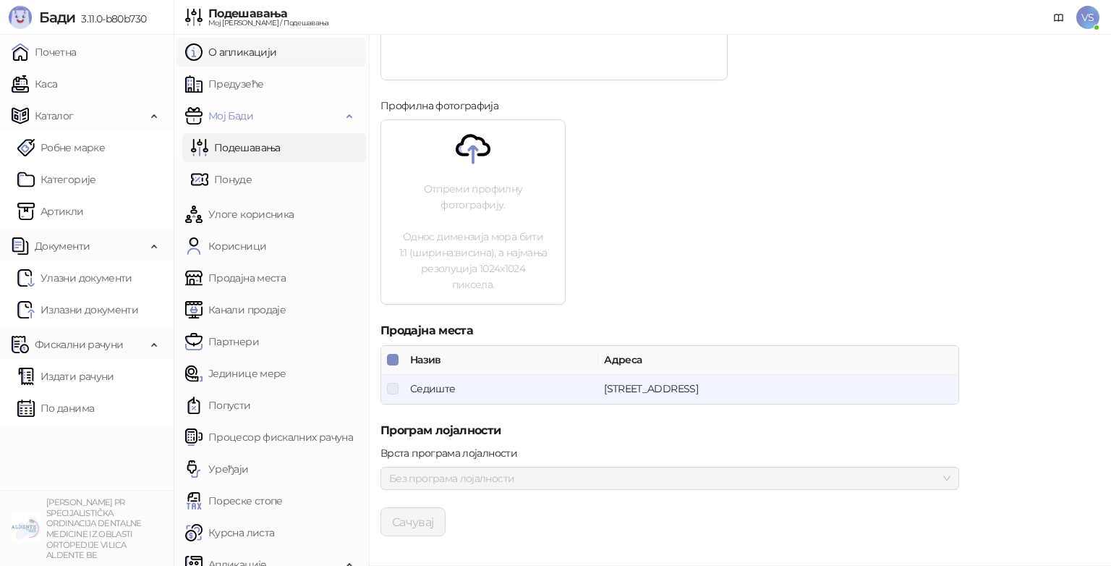
click at [260, 59] on link "О апликацији" at bounding box center [230, 52] width 91 height 29
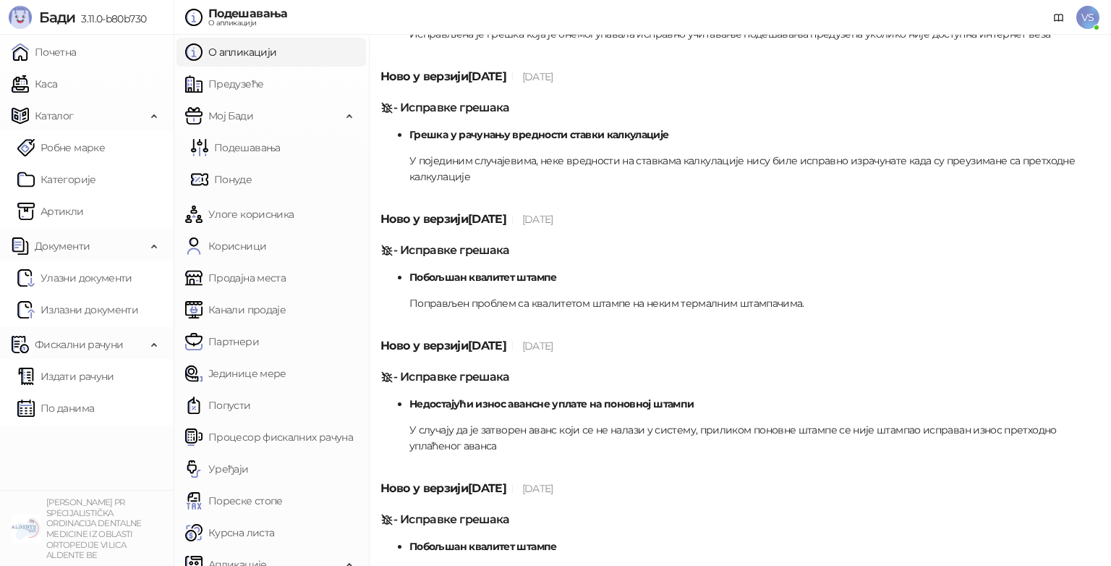
scroll to position [963, 0]
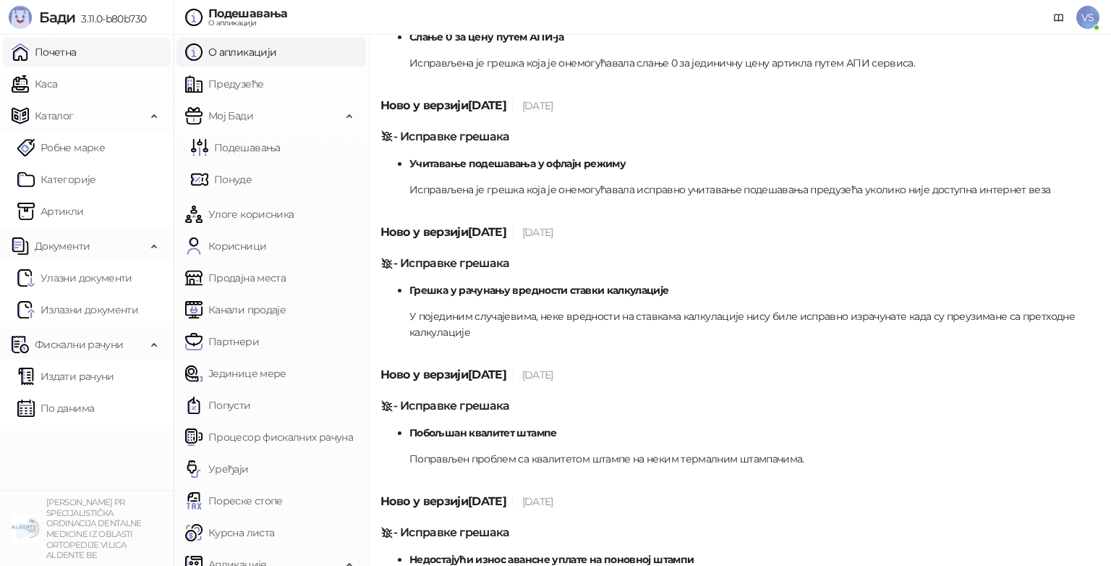
click at [77, 64] on link "Почетна" at bounding box center [44, 52] width 65 height 29
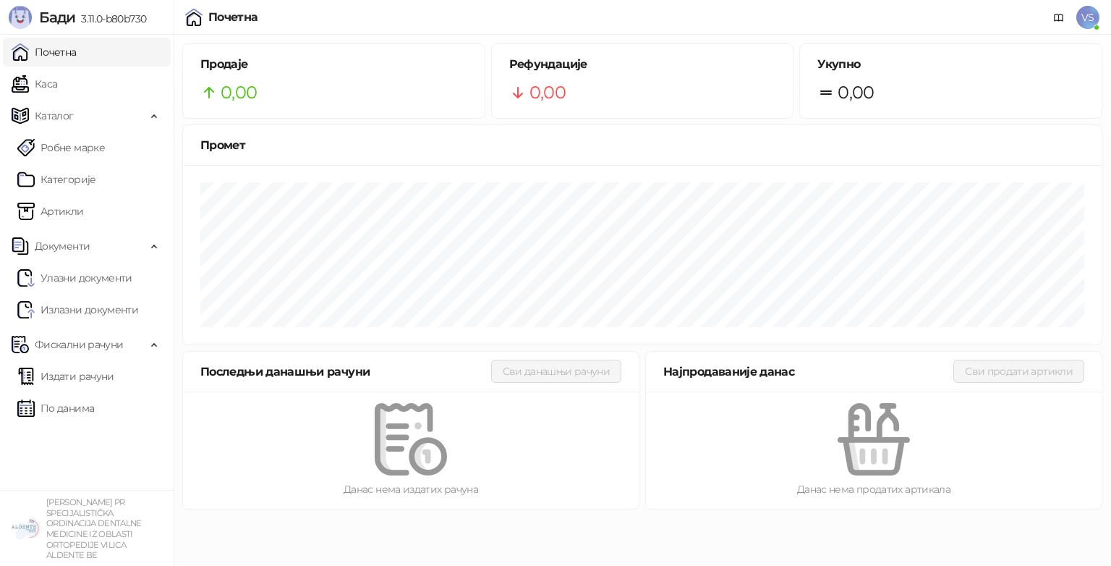
click at [12, 38] on link "Почетна" at bounding box center [44, 52] width 65 height 29
